Goal: Navigation & Orientation: Understand site structure

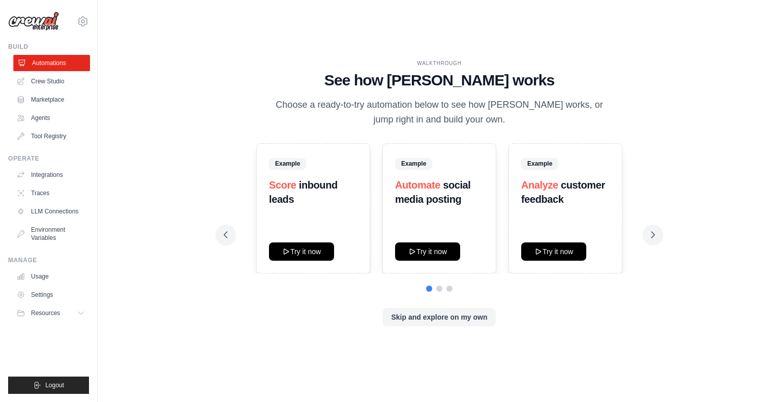
click at [57, 61] on link "Automations" at bounding box center [51, 63] width 77 height 16
click at [226, 234] on icon at bounding box center [226, 235] width 10 height 10
click at [45, 120] on link "Agents" at bounding box center [51, 118] width 77 height 16
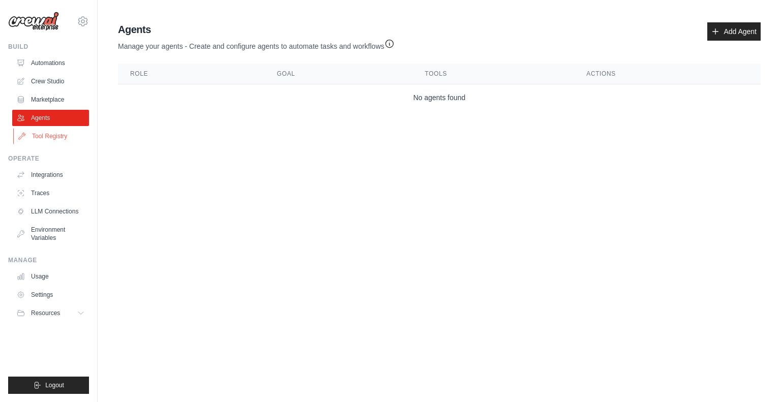
click at [51, 138] on link "Tool Registry" at bounding box center [51, 136] width 77 height 16
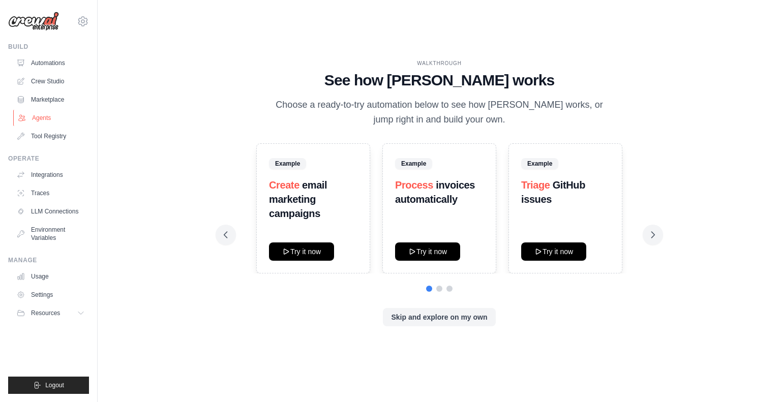
click at [47, 118] on link "Agents" at bounding box center [51, 118] width 77 height 16
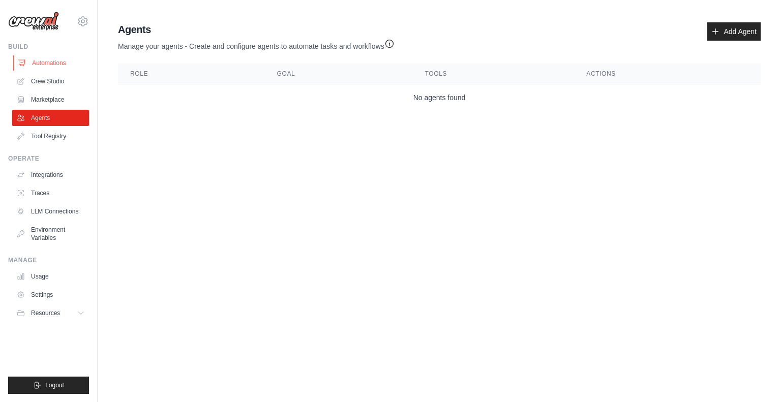
click at [52, 64] on link "Automations" at bounding box center [51, 63] width 77 height 16
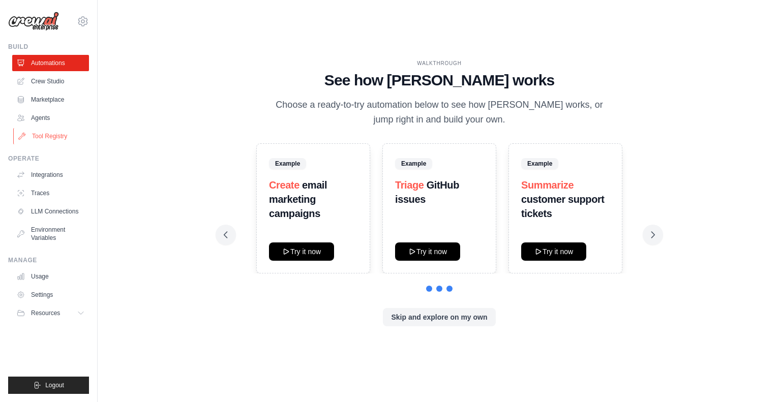
click at [48, 134] on link "Tool Registry" at bounding box center [51, 136] width 77 height 16
